Goal: Task Accomplishment & Management: Manage account settings

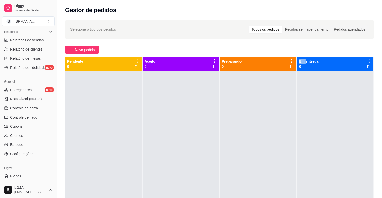
scroll to position [165, 0]
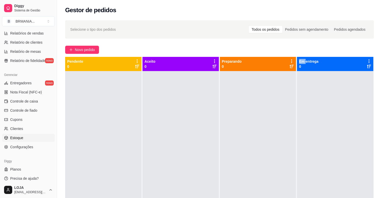
click at [24, 141] on link "Estoque" at bounding box center [28, 138] width 53 height 8
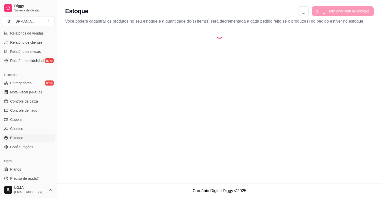
click at [16, 137] on span "Estoque" at bounding box center [16, 138] width 13 height 5
select select "QUANTITY_ORDER"
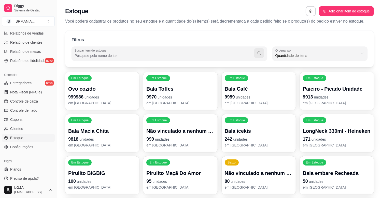
scroll to position [5, 0]
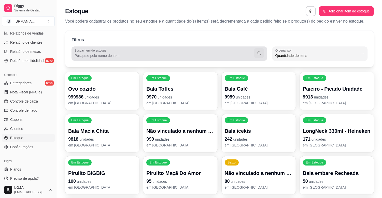
click at [136, 59] on div at bounding box center [170, 54] width 190 height 10
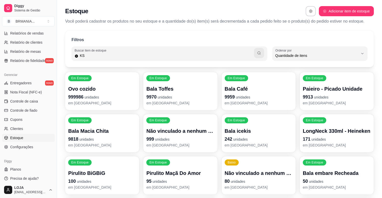
type input "KS"
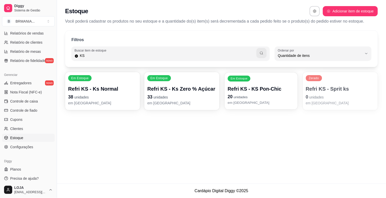
click at [242, 92] on p "Refri KS - KS Pon-Chic" at bounding box center [261, 89] width 67 height 7
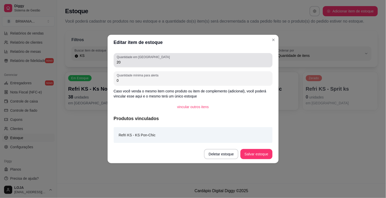
click at [138, 64] on input "20" at bounding box center [193, 62] width 153 height 5
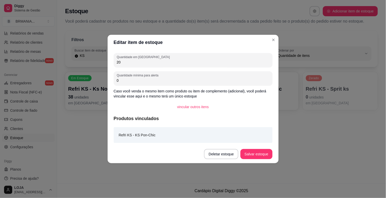
click at [133, 60] on input "20" at bounding box center [193, 62] width 153 height 5
type input "2"
type input "44"
click at [265, 157] on button "Salvar estoque" at bounding box center [256, 155] width 31 height 10
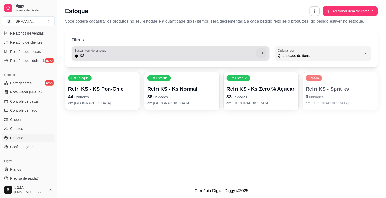
click at [206, 54] on input "KS" at bounding box center [167, 55] width 178 height 5
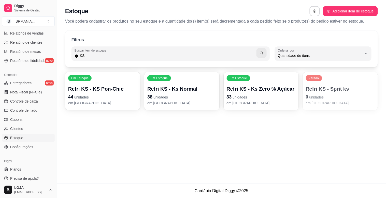
type input "K"
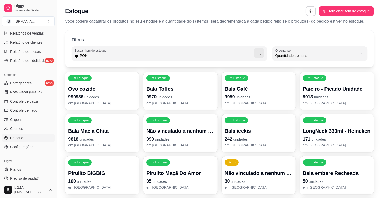
type input "PON"
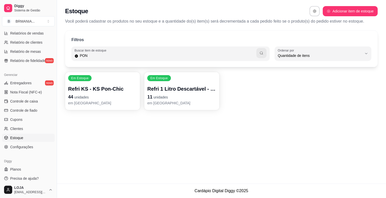
click at [210, 95] on p "11 unidades" at bounding box center [181, 97] width 69 height 7
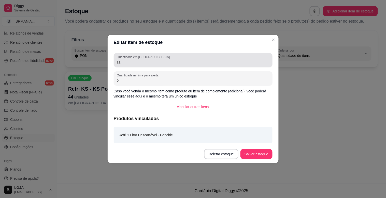
click at [143, 62] on input "11" at bounding box center [193, 62] width 153 height 5
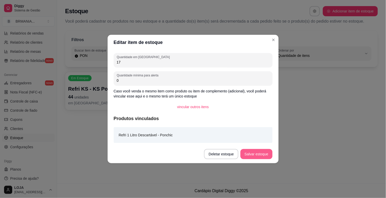
type input "17"
click at [266, 153] on button "Salvar estoque" at bounding box center [256, 154] width 32 height 10
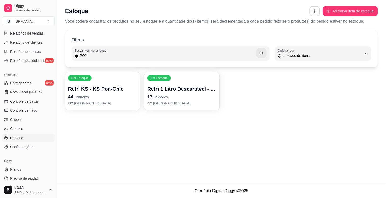
drag, startPoint x: 212, startPoint y: 56, endPoint x: 209, endPoint y: 56, distance: 3.1
click at [210, 56] on input "PON" at bounding box center [167, 55] width 178 height 5
type input "P"
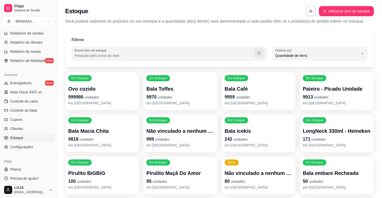
drag, startPoint x: 54, startPoint y: 156, endPoint x: 59, endPoint y: 141, distance: 15.6
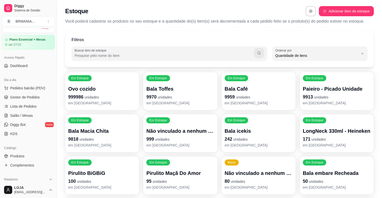
scroll to position [0, 0]
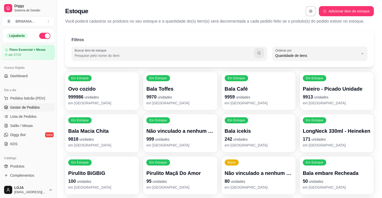
click at [23, 108] on span "Gestor de Pedidos" at bounding box center [25, 107] width 30 height 5
